Goal: Transaction & Acquisition: Purchase product/service

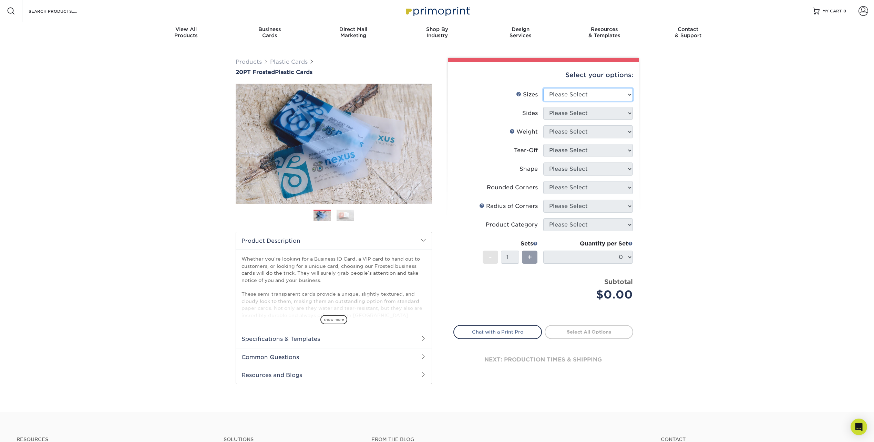
click at [578, 99] on select "Please Select 2" x 3.5" 2" x 8" 2.12" x 3.375" 2.5" x 2.5" 4.25" x 6"" at bounding box center [588, 94] width 90 height 13
select select "2.00x3.50"
click at [543, 88] on select "Please Select 2" x 3.5" 2" x 8" 2.12" x 3.375" 2.5" x 2.5" 4.25" x 6"" at bounding box center [588, 94] width 90 height 13
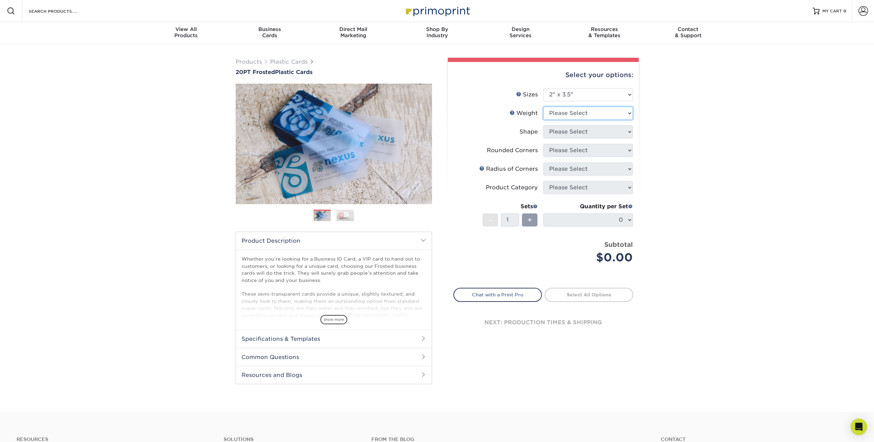
click at [568, 116] on select "Please Select 20PT Frosted Plastic 20PT Frosted Plastic" at bounding box center [588, 113] width 90 height 13
select select "20PT Frosted Plastic"
click at [543, 107] on select "Please Select 20PT Frosted Plastic 20PT Frosted Plastic" at bounding box center [588, 113] width 90 height 13
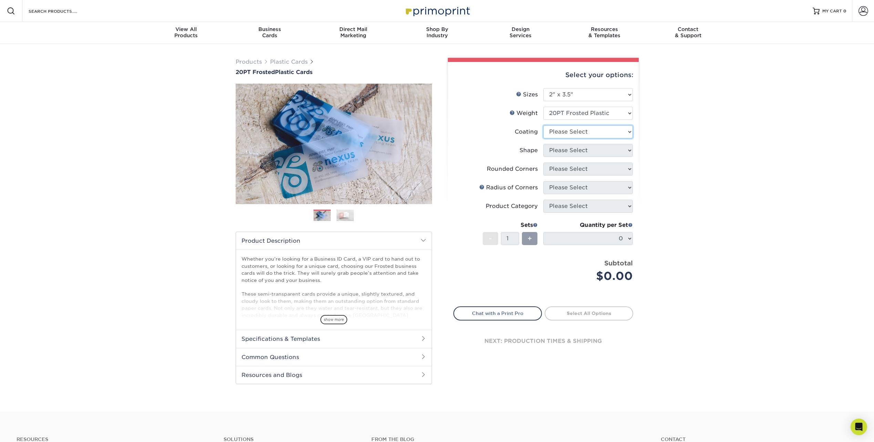
click at [611, 135] on select at bounding box center [588, 131] width 90 height 13
select select "3e7618de-abca-4bda-9f97-8b9129e913d8"
click at [543, 125] on select at bounding box center [588, 131] width 90 height 13
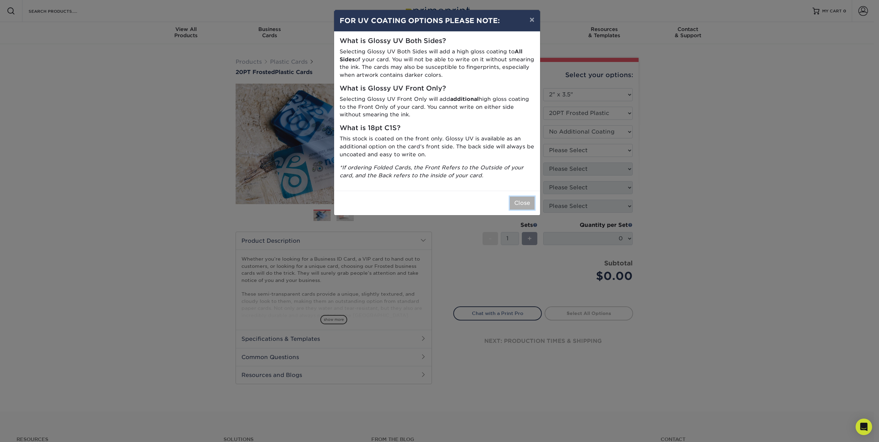
click at [520, 201] on button "Close" at bounding box center [522, 203] width 25 height 13
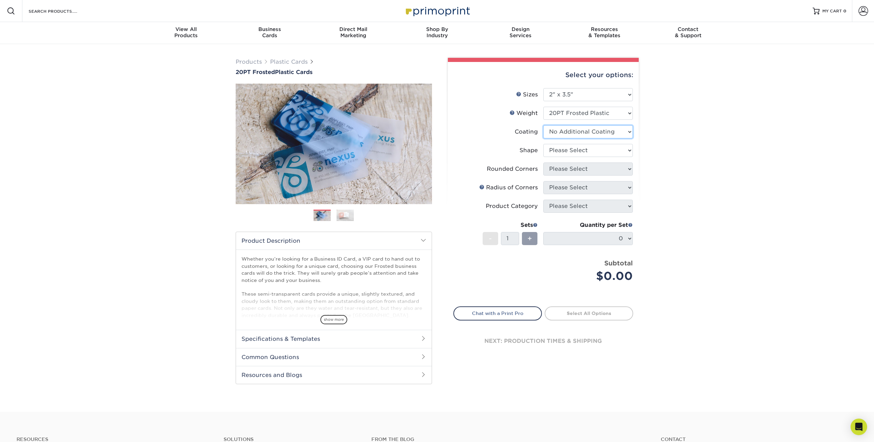
click at [568, 126] on select at bounding box center [588, 131] width 90 height 13
click at [573, 133] on select at bounding box center [588, 131] width 90 height 13
click at [572, 147] on select "Please Select Oval Standard" at bounding box center [588, 150] width 90 height 13
select select "standard"
click at [543, 144] on select "Please Select Oval Standard" at bounding box center [588, 150] width 90 height 13
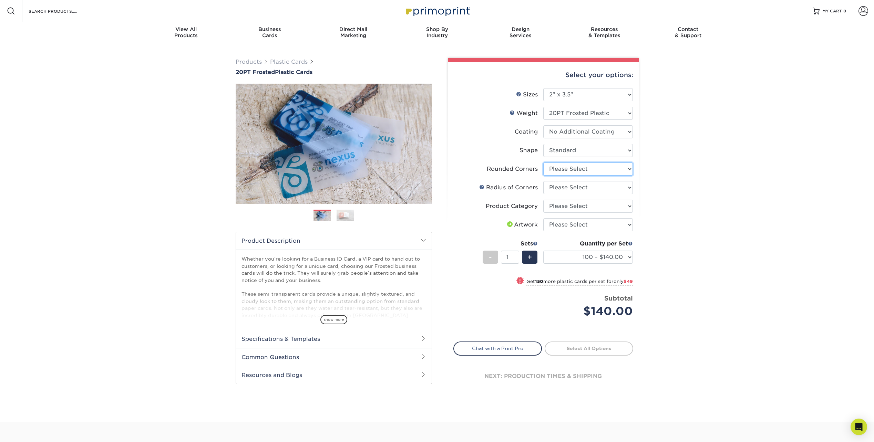
click at [565, 168] on select "Please Select Yes - Round 4 Corners" at bounding box center [588, 169] width 90 height 13
click at [543, 163] on select "Please Select Yes - Round 4 Corners" at bounding box center [588, 169] width 90 height 13
click at [558, 171] on select "Please Select Yes - Round 4 Corners" at bounding box center [588, 169] width 90 height 13
click at [543, 163] on select "Please Select Yes - Round 4 Corners" at bounding box center [588, 169] width 90 height 13
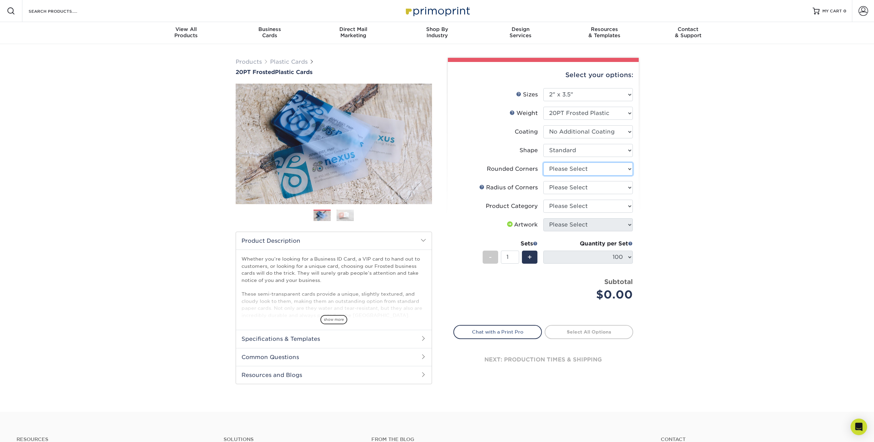
click at [565, 172] on select "Please Select Yes - Round 4 Corners" at bounding box center [588, 169] width 90 height 13
select select "7672df9e-0e0a-464d-8e1f-920c575e4da3"
click at [543, 163] on select "Please Select Yes - Round 4 Corners" at bounding box center [588, 169] width 90 height 13
select select
click at [597, 186] on select "Please Select Rounded 1/8" Rounded 1/4"" at bounding box center [588, 187] width 90 height 13
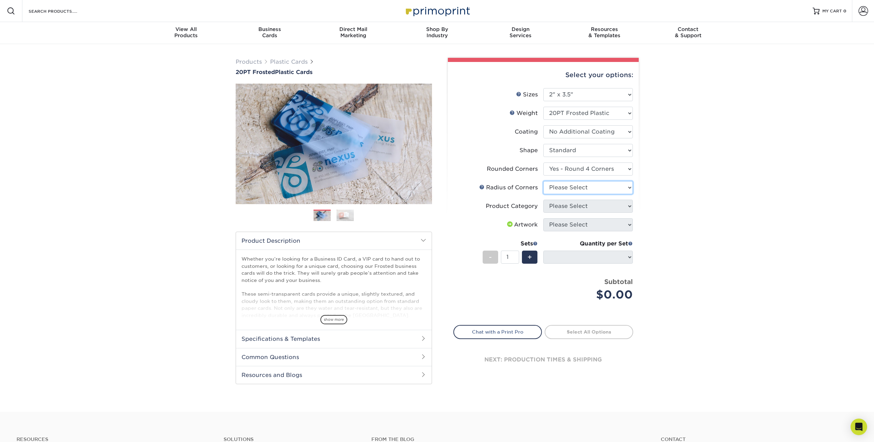
select select "589680c7-ee9a-431b-9d12-d7aeb1386a97"
click at [543, 181] on select "Please Select Rounded 1/8" Rounded 1/4"" at bounding box center [588, 187] width 90 height 13
click at [586, 208] on select "Please Select Business Cards" at bounding box center [588, 206] width 90 height 13
select select "3b5148f1-0588-4f88-a218-97bcfdce65c1"
click at [543, 200] on select "Please Select Business Cards" at bounding box center [588, 206] width 90 height 13
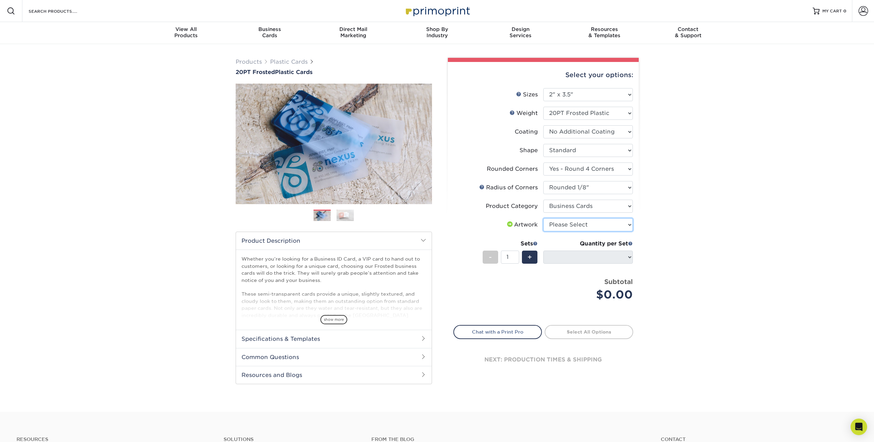
click at [585, 225] on select "Please Select I will upload files I need a design - $100" at bounding box center [588, 224] width 90 height 13
click at [557, 226] on select "Please Select I will upload files I need a design - $100" at bounding box center [588, 224] width 90 height 13
select select "upload"
click at [543, 218] on select "Please Select I will upload files I need a design - $100" at bounding box center [588, 224] width 90 height 13
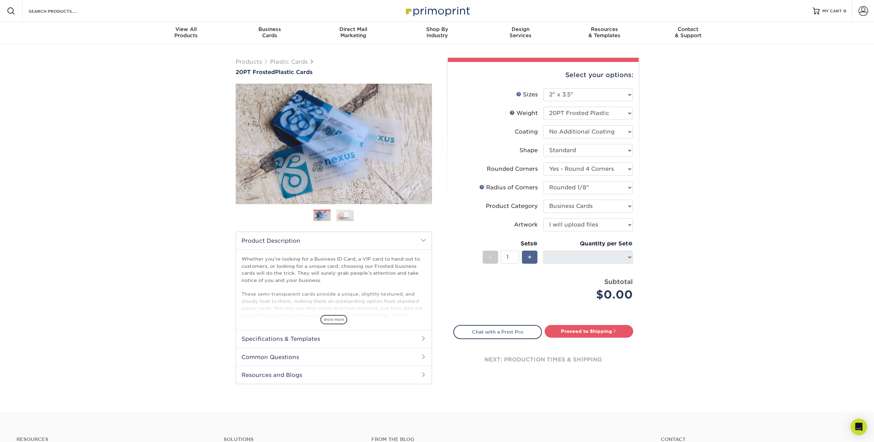
click at [532, 256] on div "+" at bounding box center [529, 257] width 15 height 13
type input "2"
click at [630, 243] on span at bounding box center [630, 243] width 5 height 5
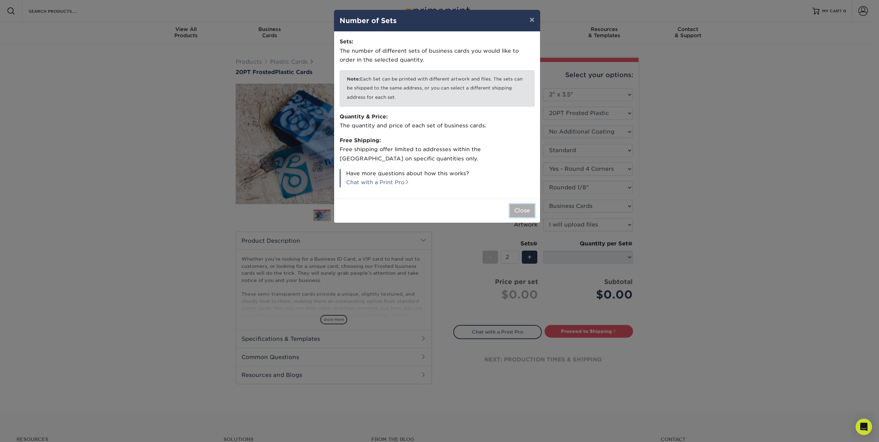
click at [525, 209] on button "Close" at bounding box center [522, 210] width 25 height 13
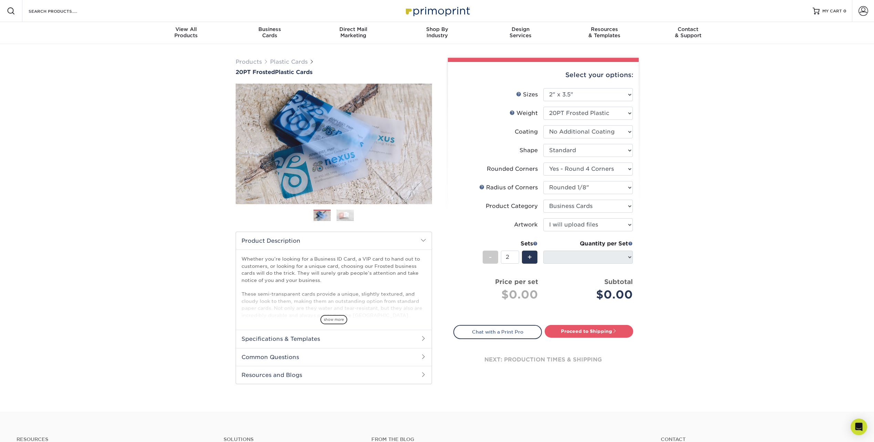
click at [617, 248] on div "Quantity per Set" at bounding box center [588, 244] width 90 height 8
click at [730, 306] on div "Products Plastic Cards 20PT Frosted Plastic Cards Previous Next and" at bounding box center [437, 228] width 874 height 368
